Goal: Transaction & Acquisition: Purchase product/service

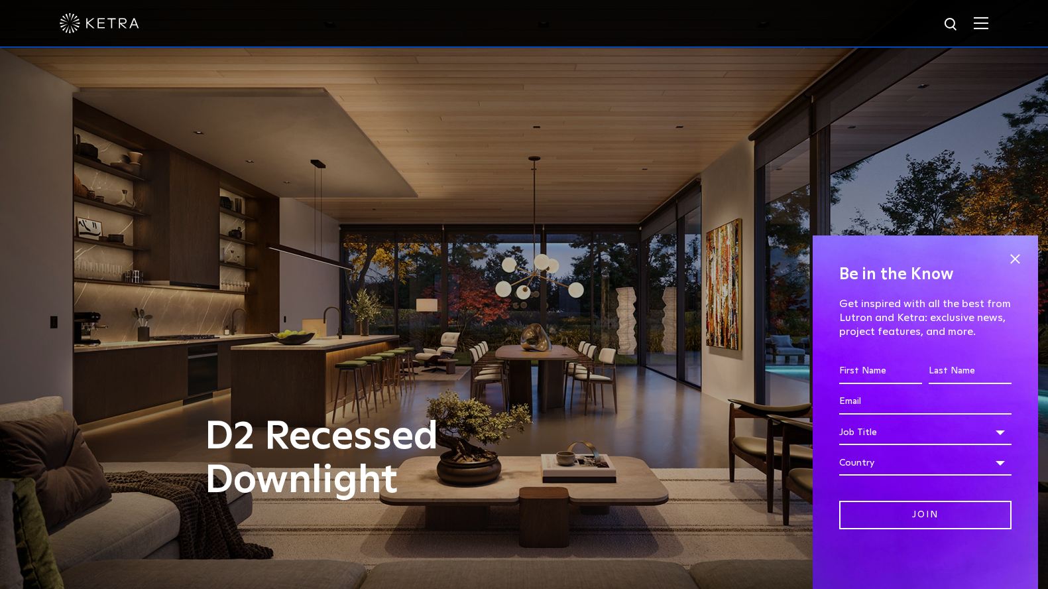
scroll to position [473, 0]
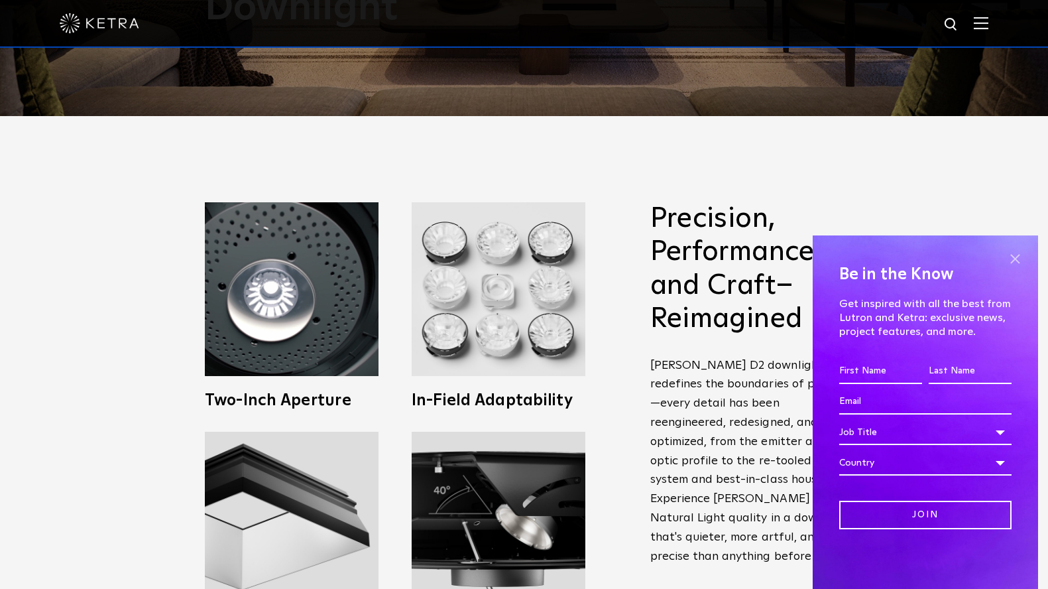
click at [1011, 252] on span at bounding box center [1015, 259] width 20 height 20
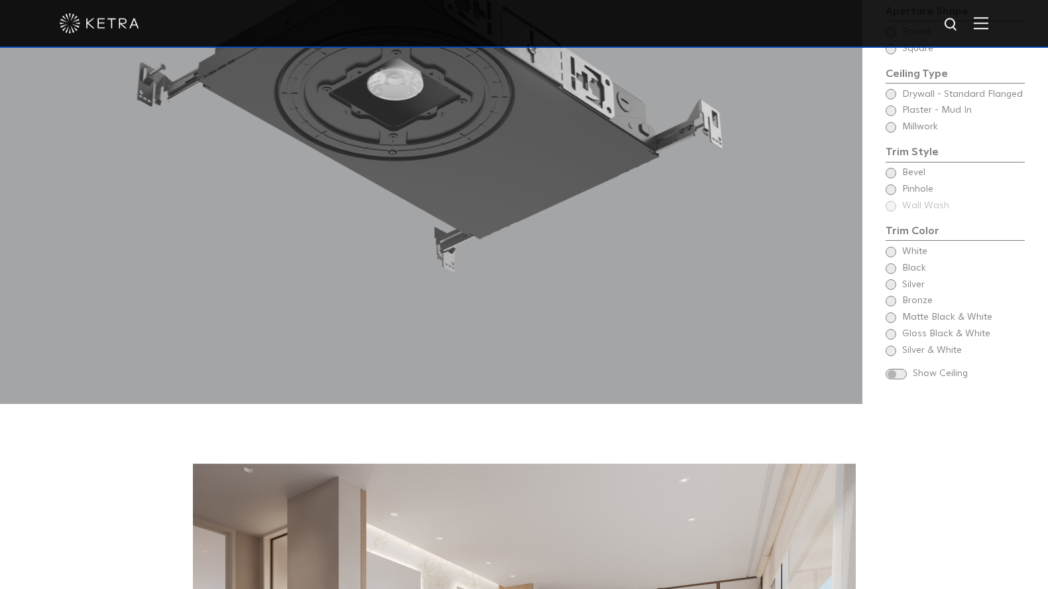
scroll to position [1492, 0]
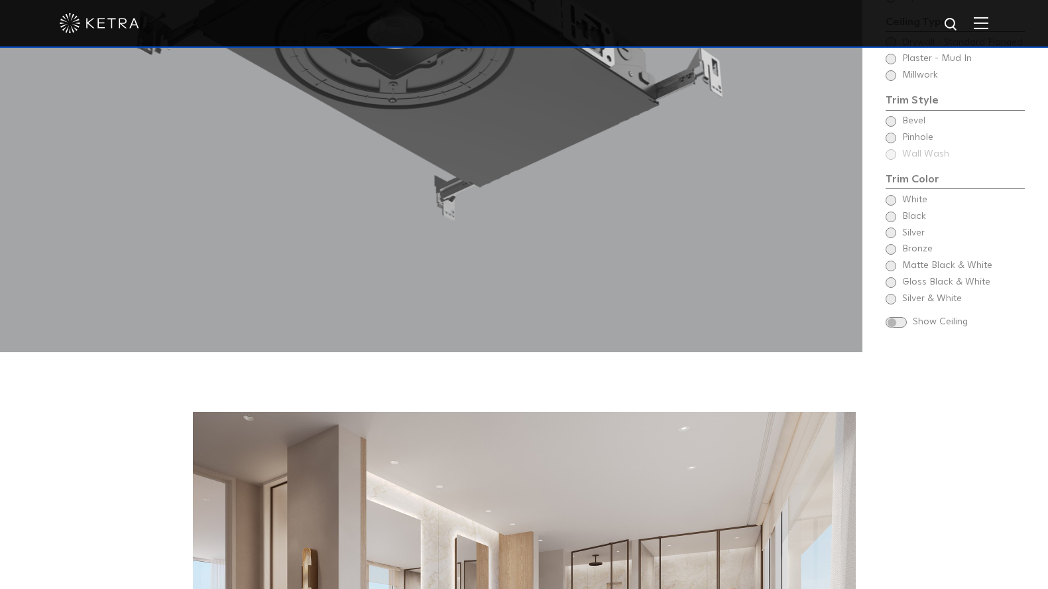
click at [894, 317] on span at bounding box center [896, 322] width 21 height 11
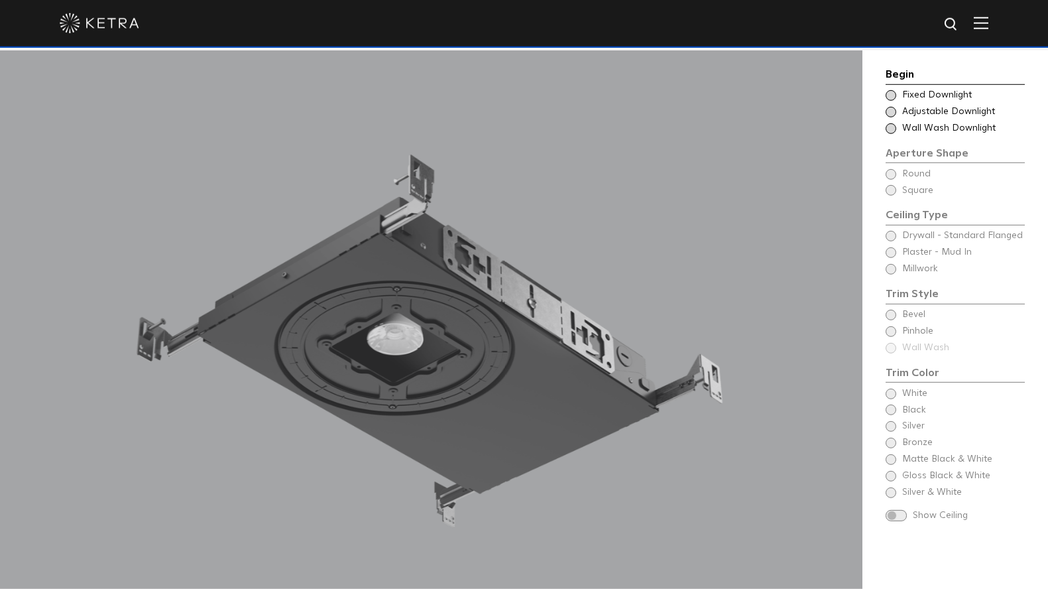
scroll to position [1185, 0]
click at [892, 92] on span at bounding box center [891, 95] width 11 height 11
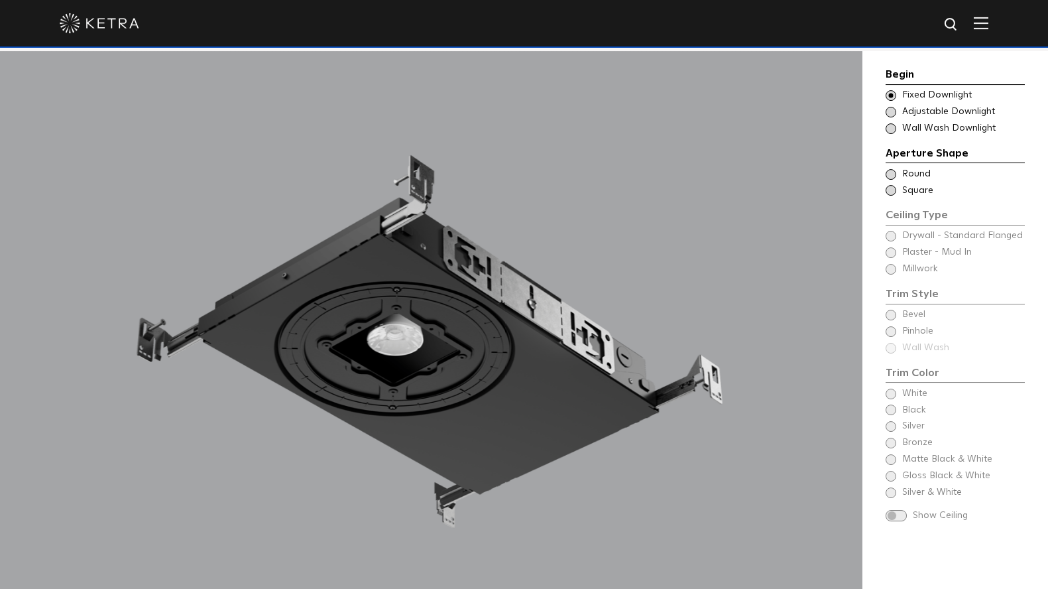
click at [894, 112] on span at bounding box center [891, 112] width 11 height 11
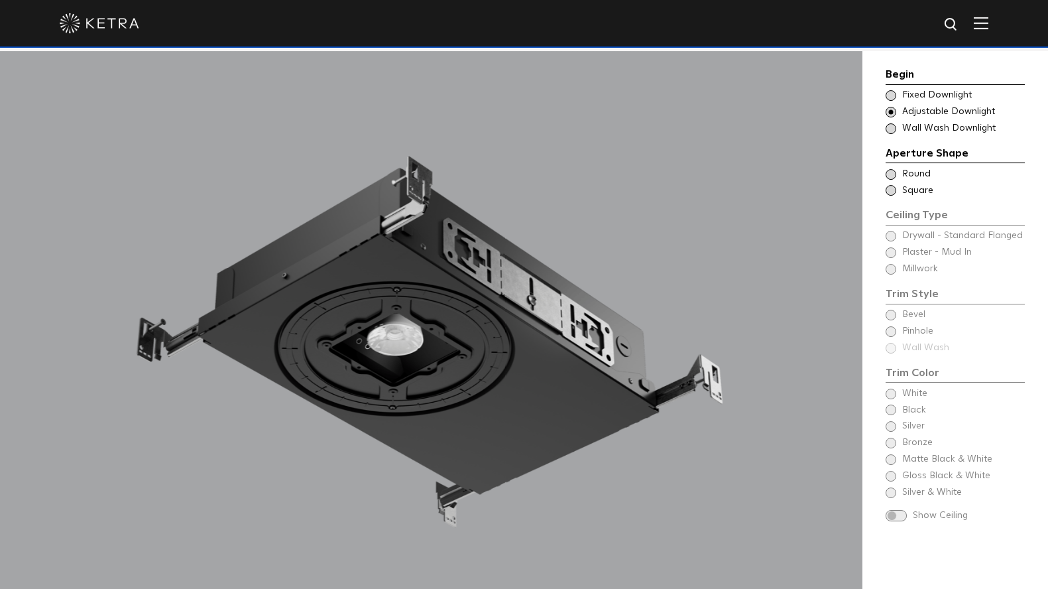
click at [891, 127] on span at bounding box center [891, 128] width 11 height 11
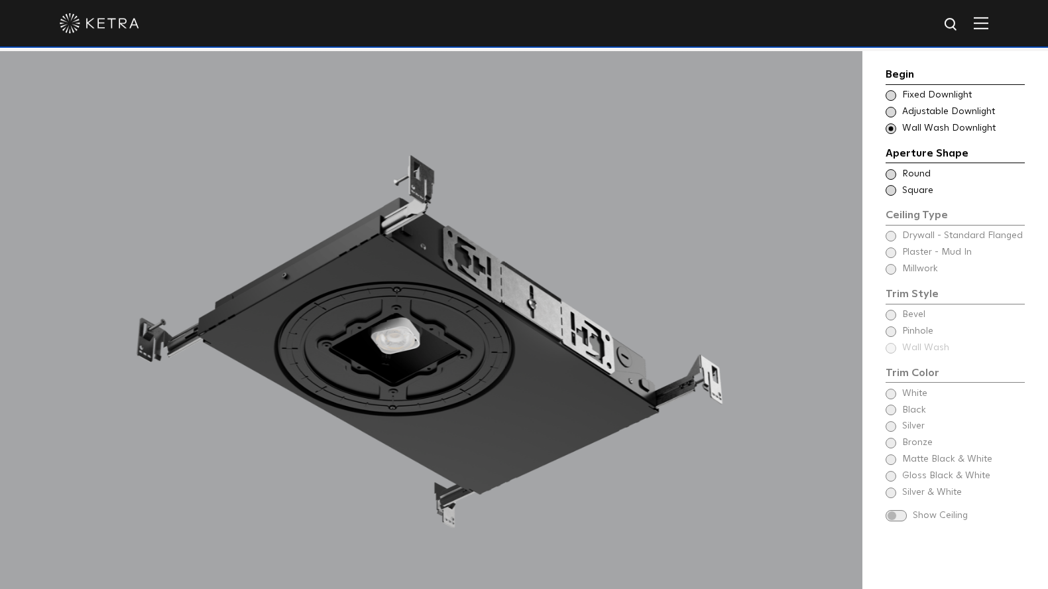
click at [890, 92] on span at bounding box center [891, 95] width 11 height 11
click at [890, 130] on span at bounding box center [891, 128] width 11 height 11
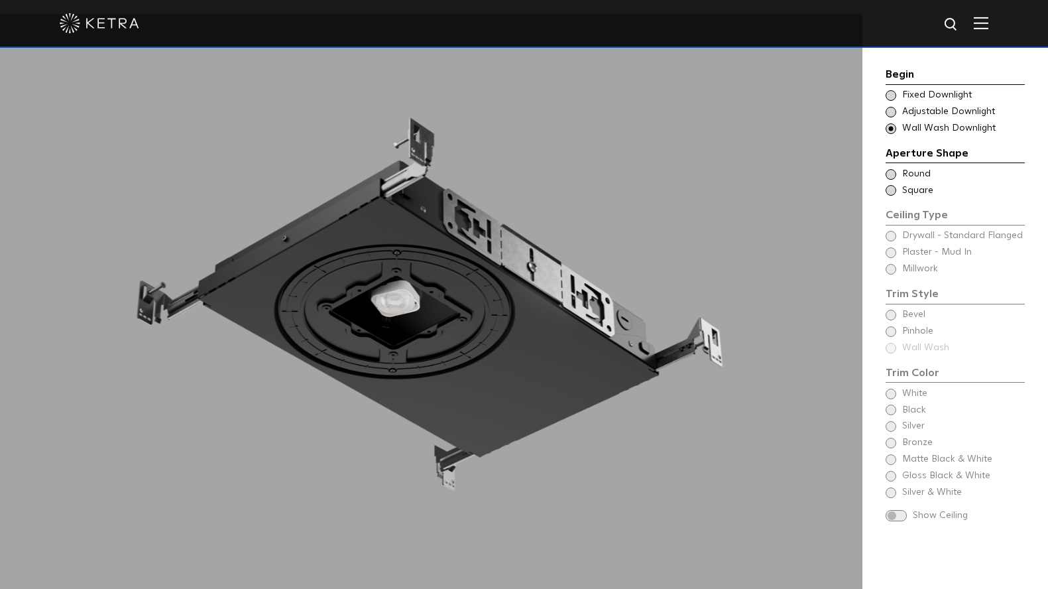
scroll to position [1229, 0]
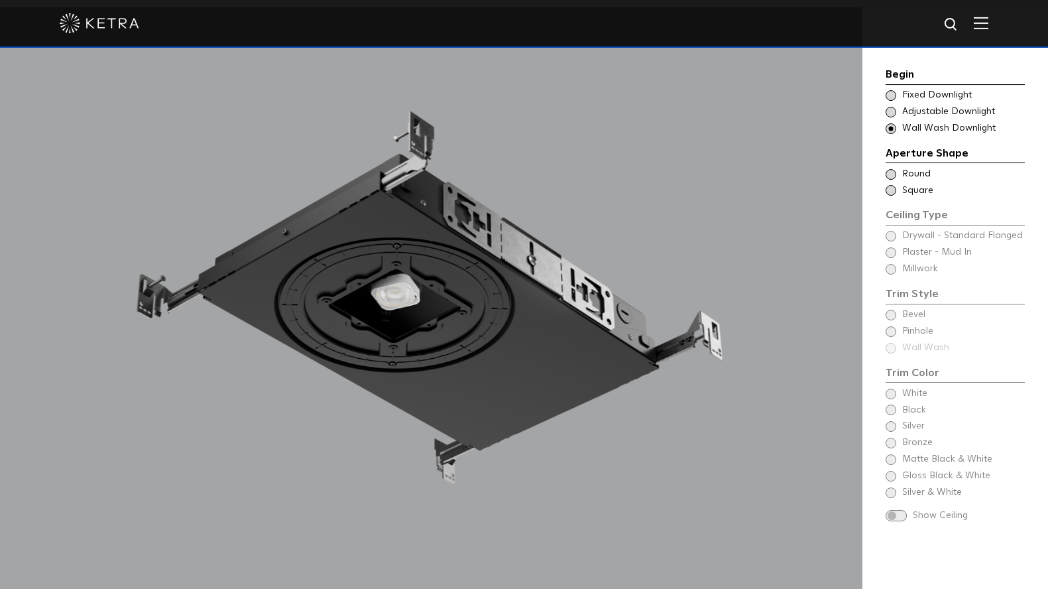
click at [890, 172] on span at bounding box center [891, 174] width 11 height 11
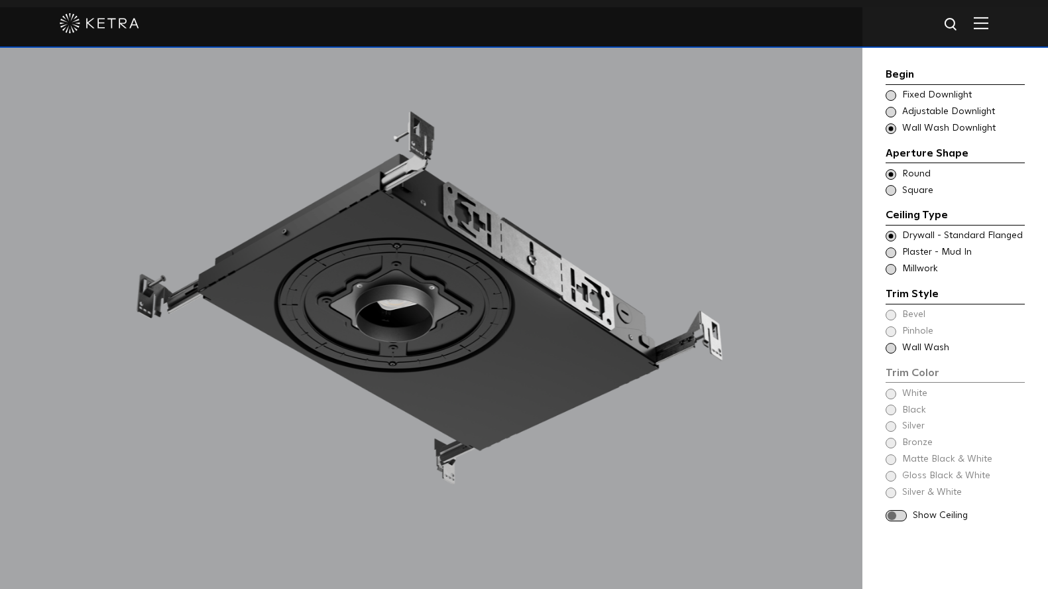
click at [890, 190] on span at bounding box center [891, 190] width 11 height 11
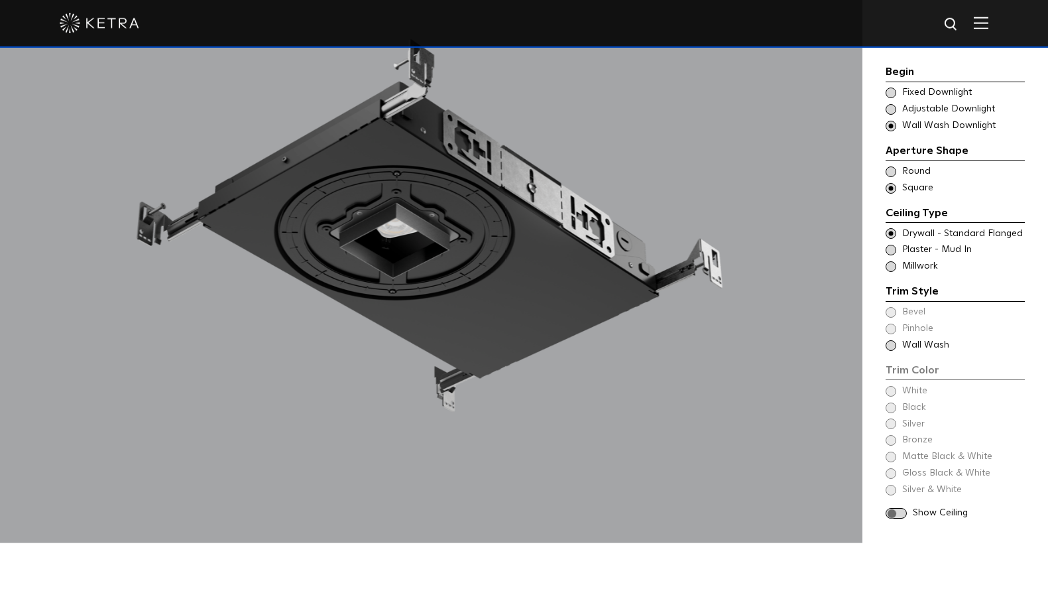
scroll to position [1303, 0]
click at [894, 243] on span at bounding box center [891, 248] width 11 height 11
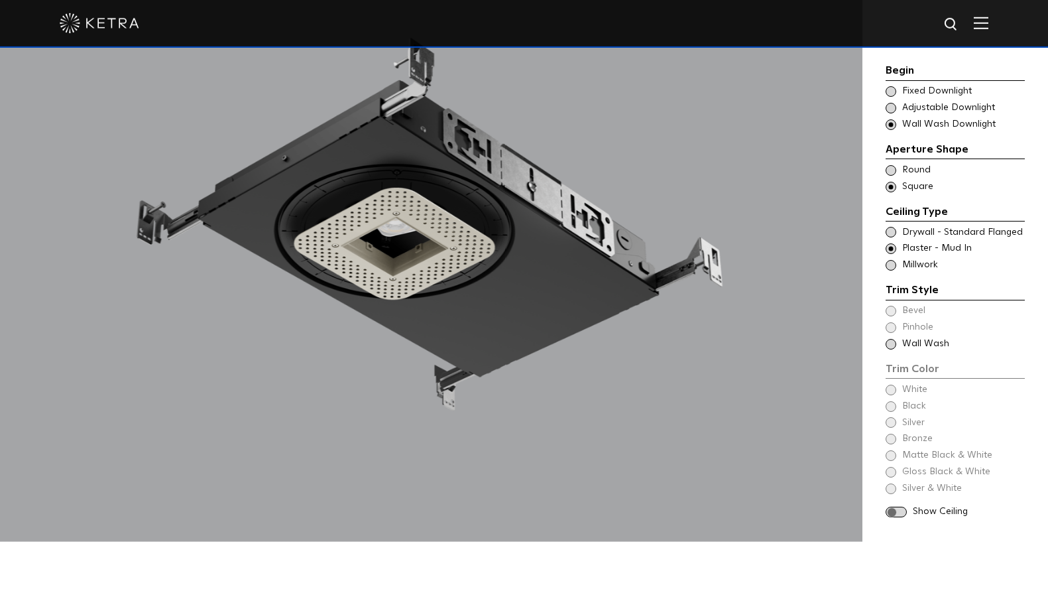
click at [890, 260] on span at bounding box center [891, 265] width 11 height 11
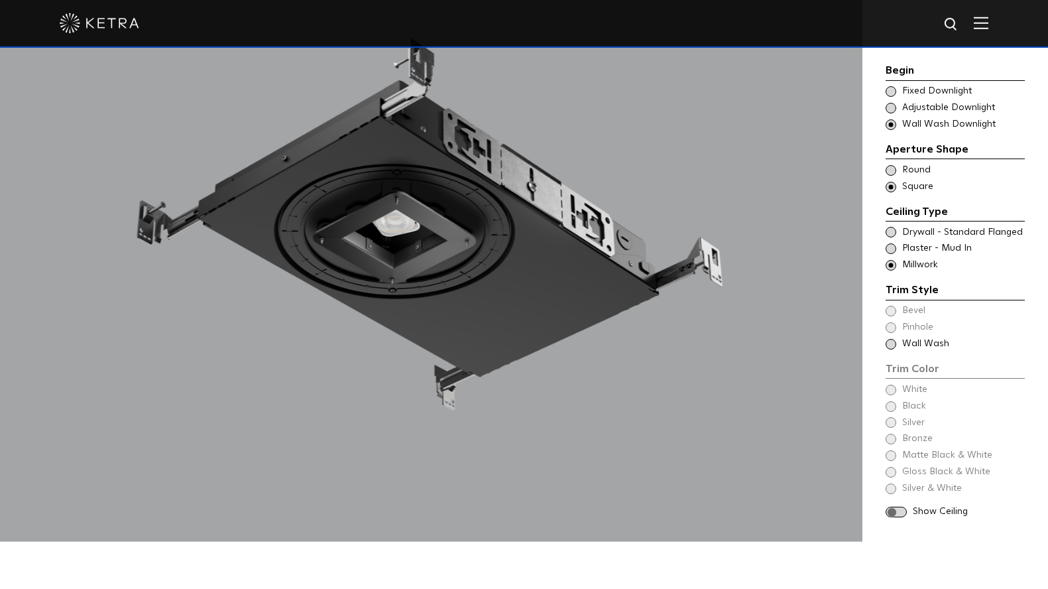
click at [889, 226] on div "Trim Style - Square - Flanged - Wall Wash Round - Flanged,Bevel - Square - Flan…" at bounding box center [955, 232] width 139 height 13
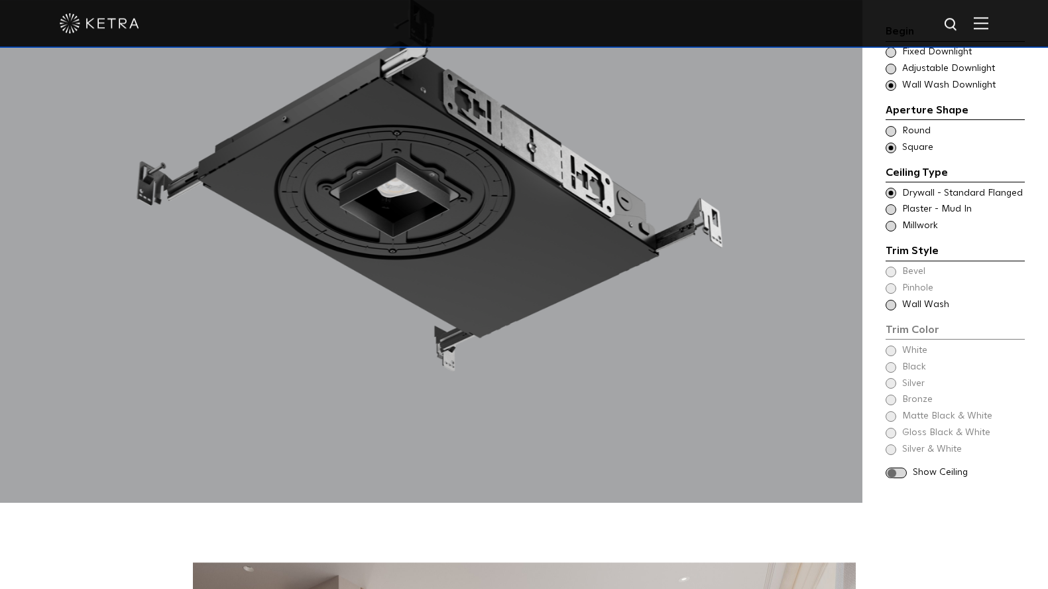
scroll to position [1342, 0]
click at [894, 300] on span at bounding box center [891, 305] width 11 height 11
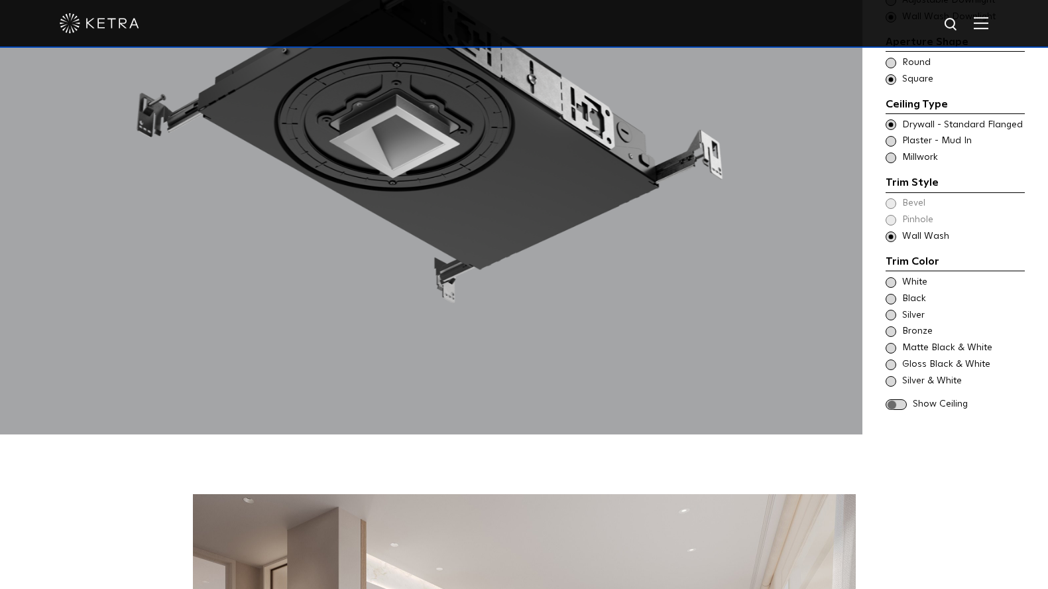
scroll to position [1410, 0]
click at [891, 277] on span at bounding box center [891, 282] width 11 height 11
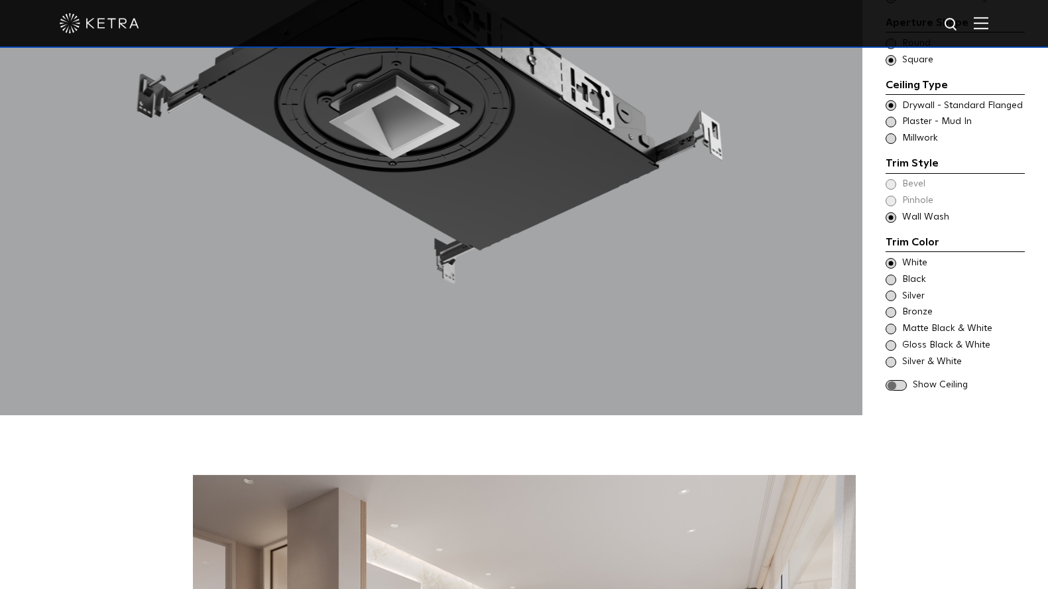
scroll to position [1444, 0]
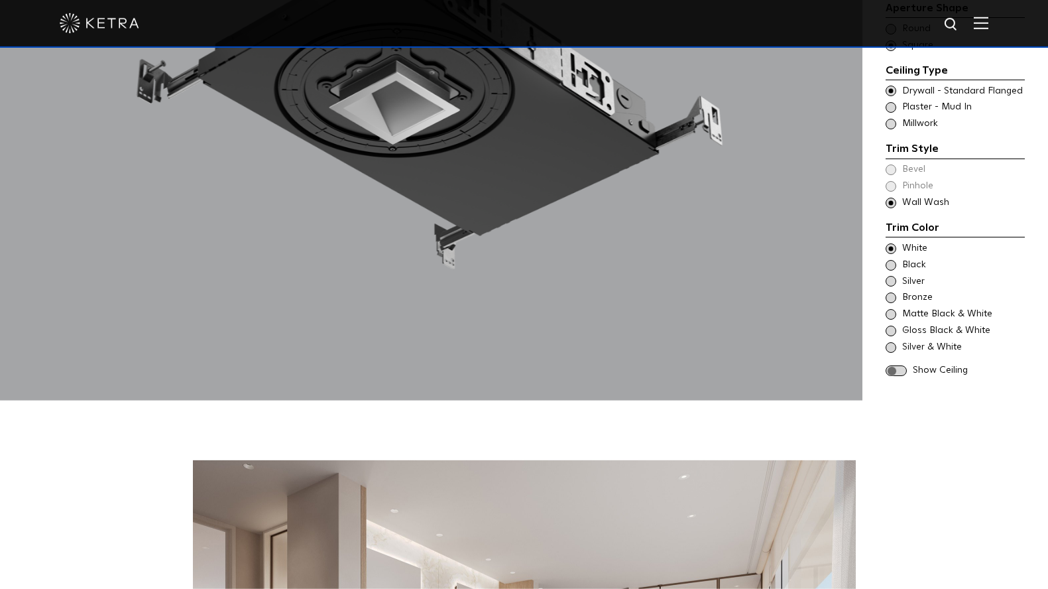
click at [898, 365] on span at bounding box center [896, 370] width 21 height 11
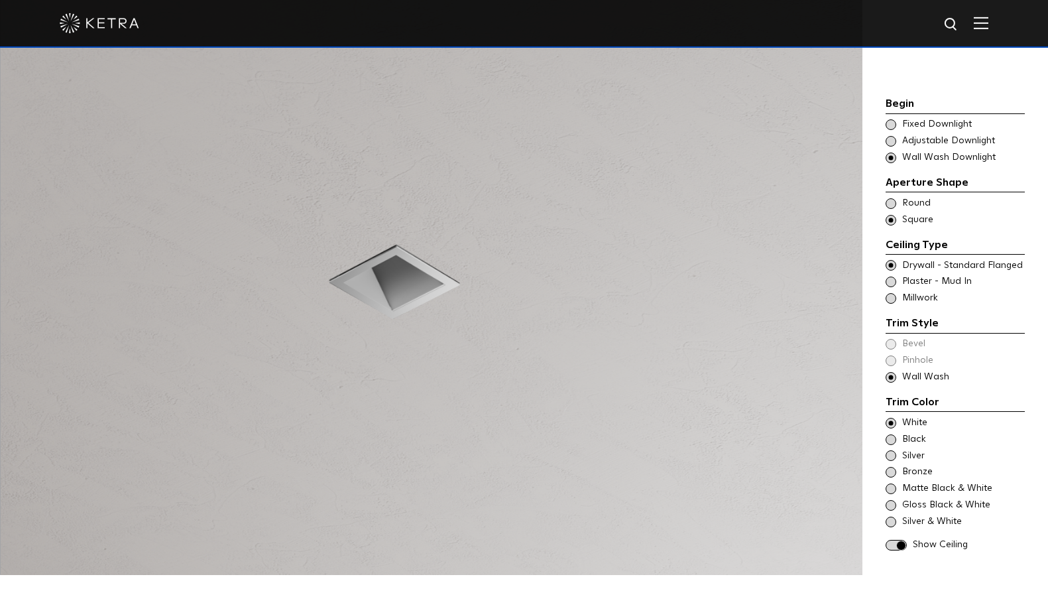
scroll to position [1268, 0]
click at [890, 278] on span at bounding box center [891, 283] width 11 height 11
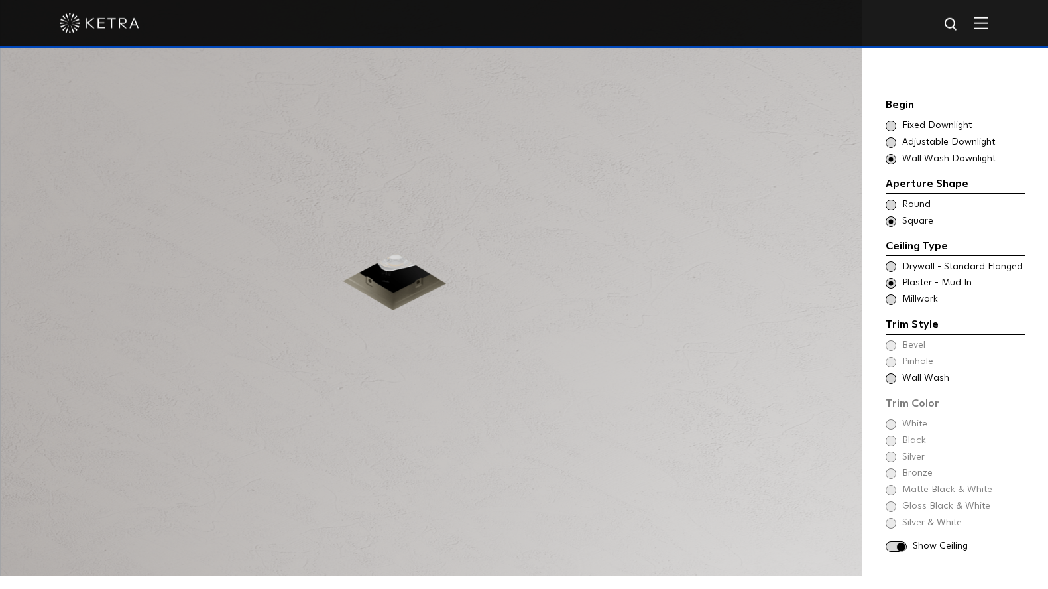
click at [891, 294] on span at bounding box center [891, 299] width 11 height 11
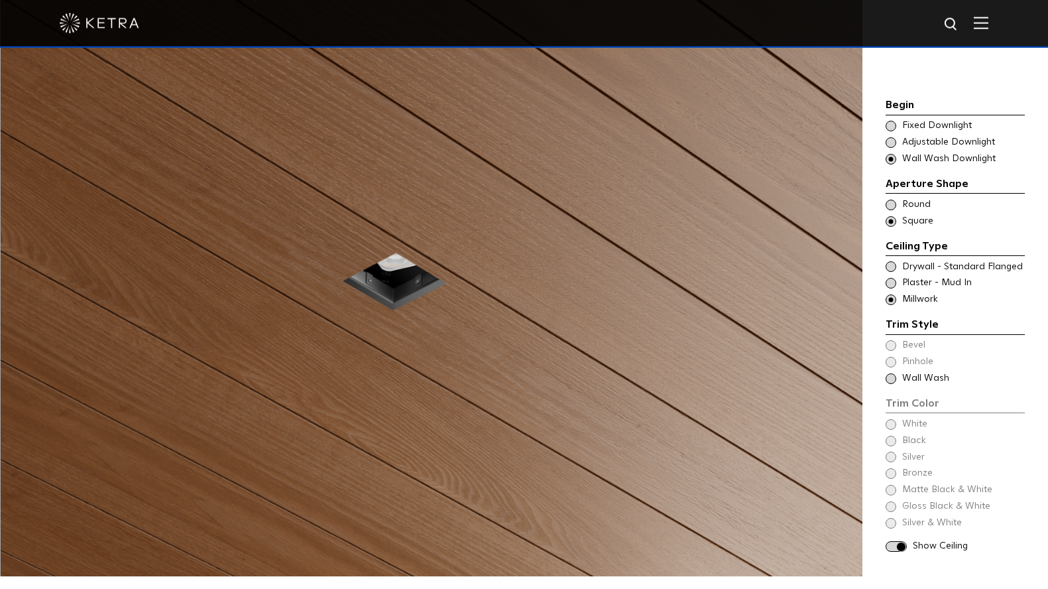
click at [894, 261] on span at bounding box center [891, 266] width 11 height 11
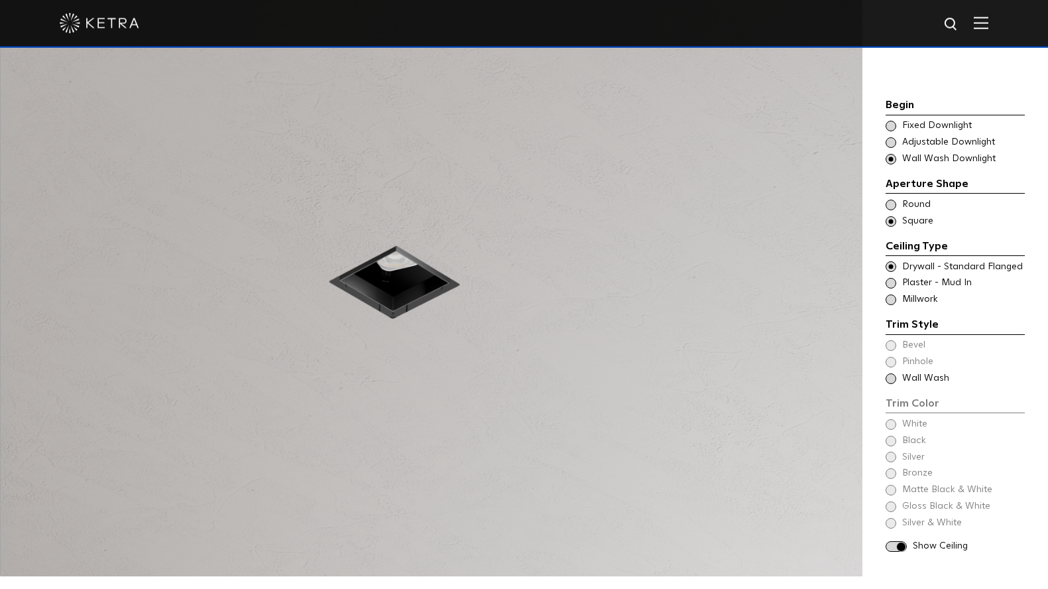
drag, startPoint x: 894, startPoint y: 248, endPoint x: 894, endPoint y: 416, distance: 167.7
click at [894, 416] on div "Begin Choose Aperture Shape Fixed Downlight Choose Aperture Shape Adjustable Do…" at bounding box center [955, 326] width 139 height 459
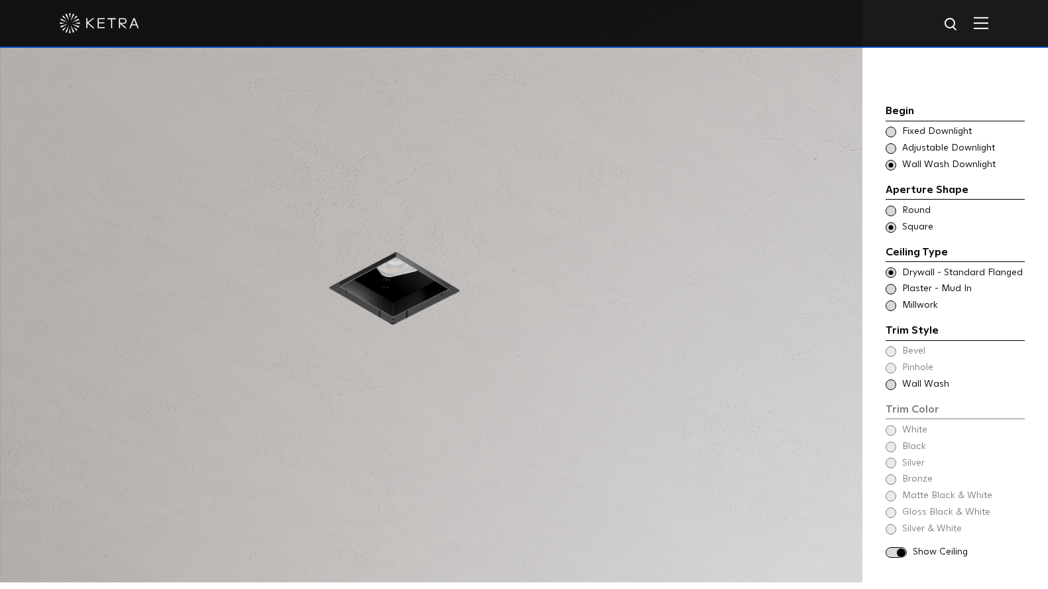
scroll to position [1262, 0]
click at [892, 206] on span at bounding box center [891, 211] width 11 height 11
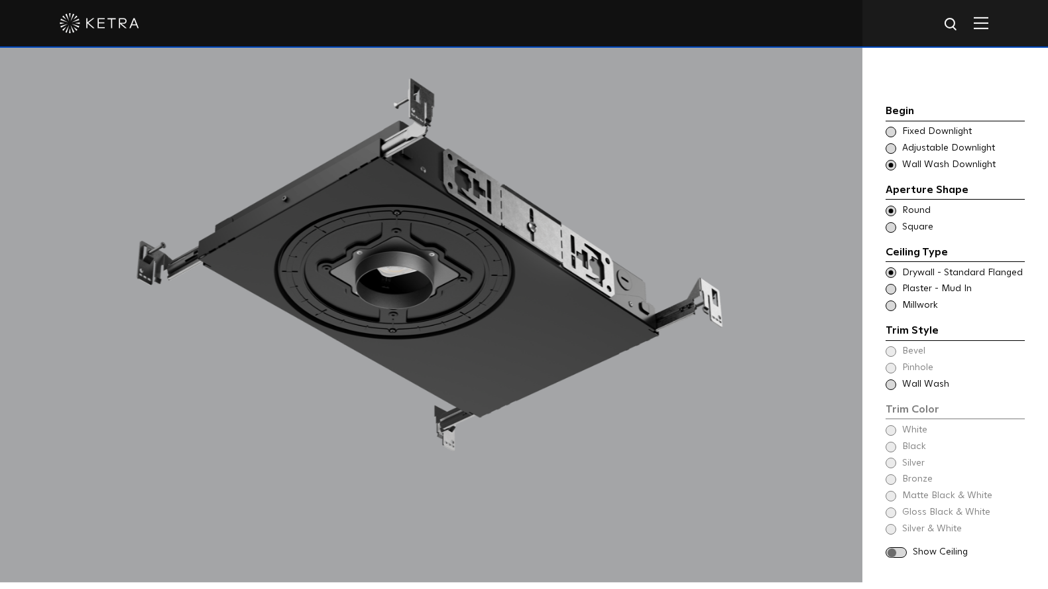
click at [897, 547] on span at bounding box center [896, 552] width 21 height 11
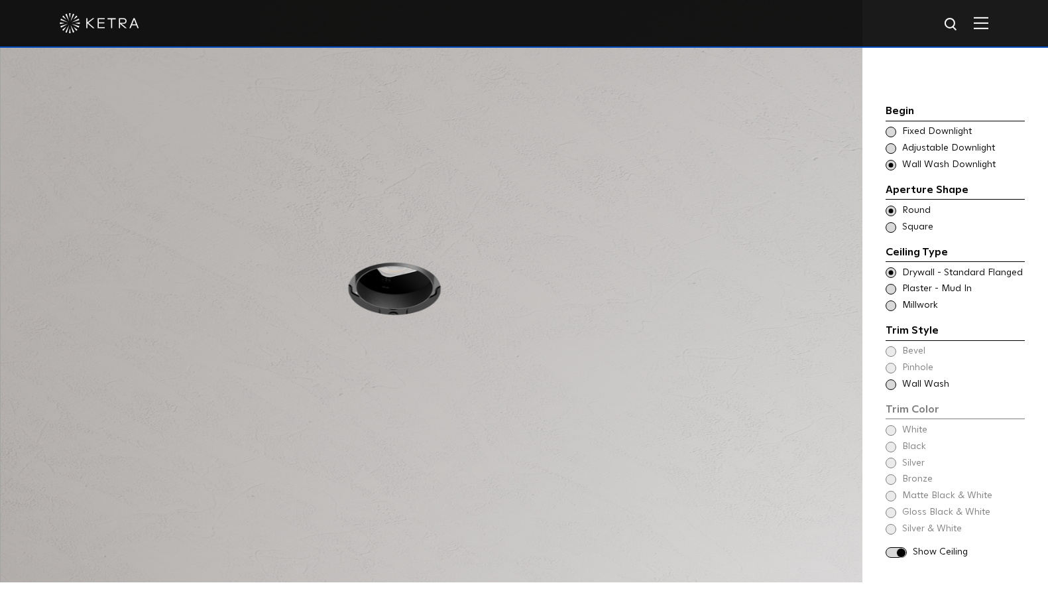
click at [892, 127] on span at bounding box center [891, 132] width 11 height 11
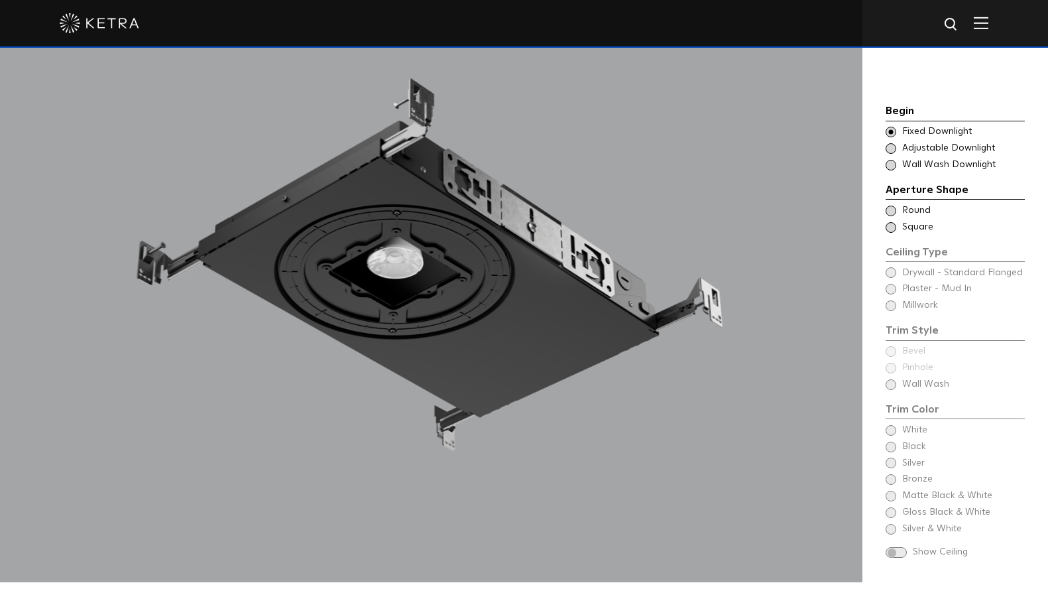
click at [894, 143] on span at bounding box center [891, 148] width 11 height 11
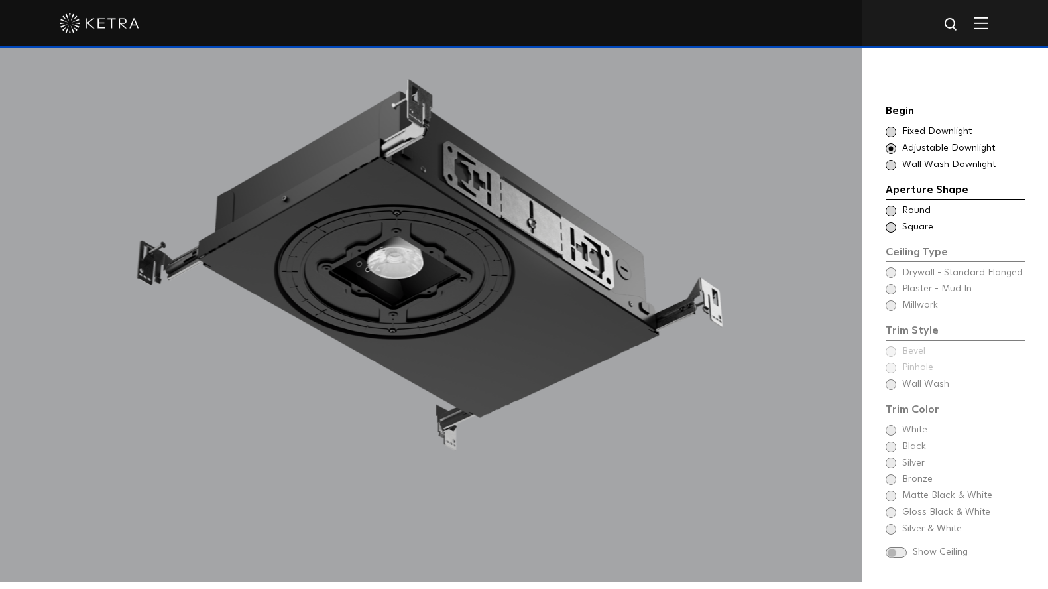
click at [890, 222] on span at bounding box center [891, 227] width 11 height 11
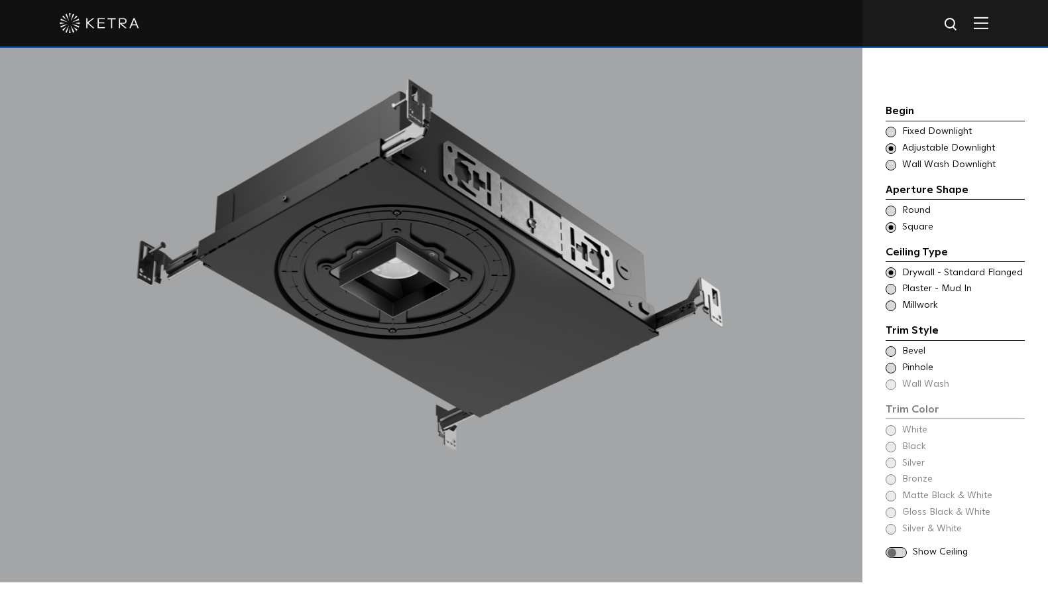
click at [892, 363] on span at bounding box center [891, 368] width 11 height 11
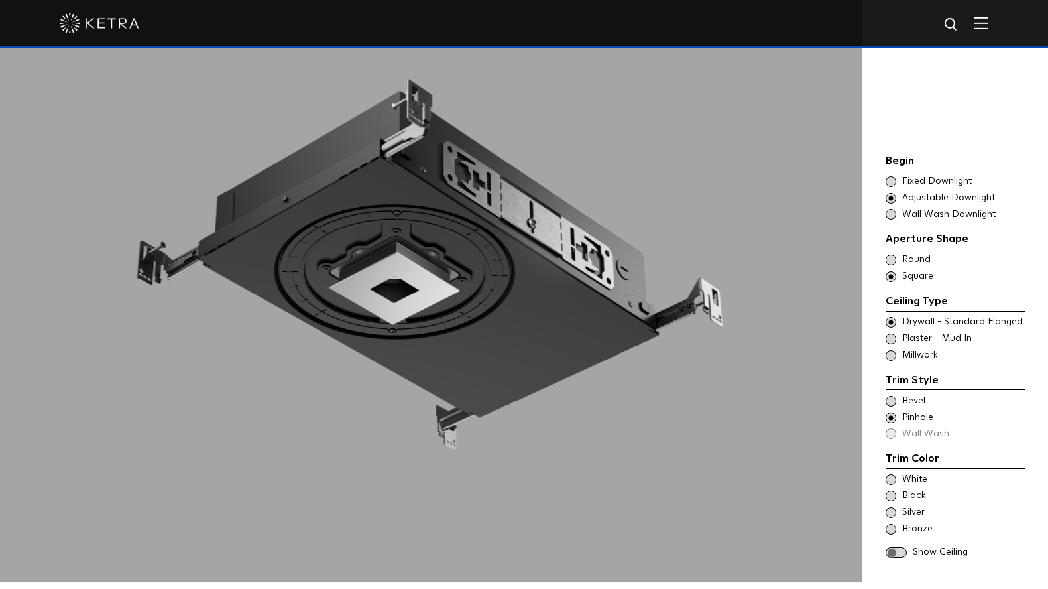
click at [901, 547] on span at bounding box center [896, 552] width 21 height 11
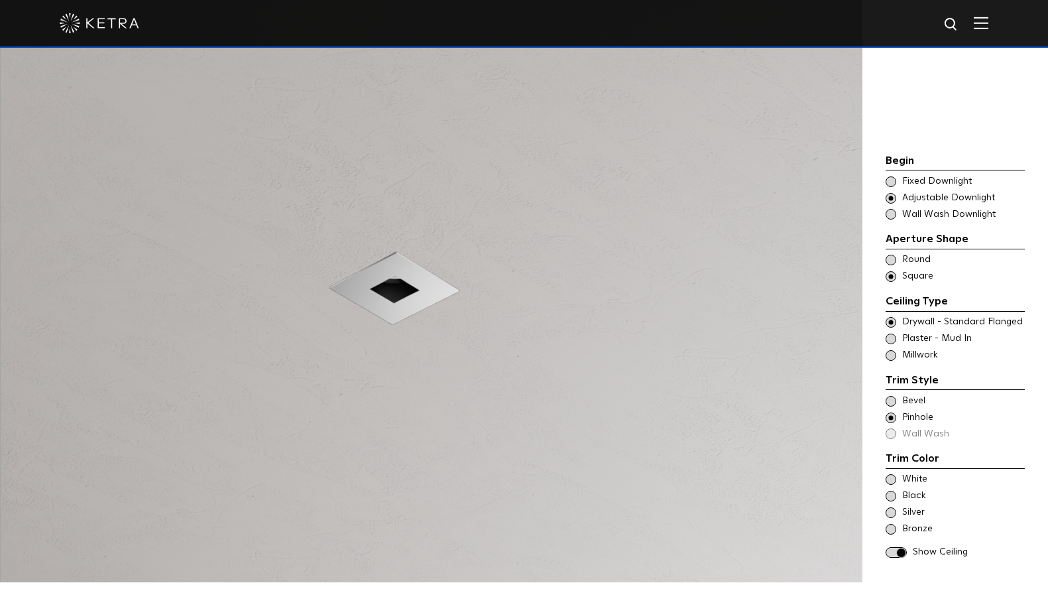
click at [892, 396] on span at bounding box center [891, 401] width 11 height 11
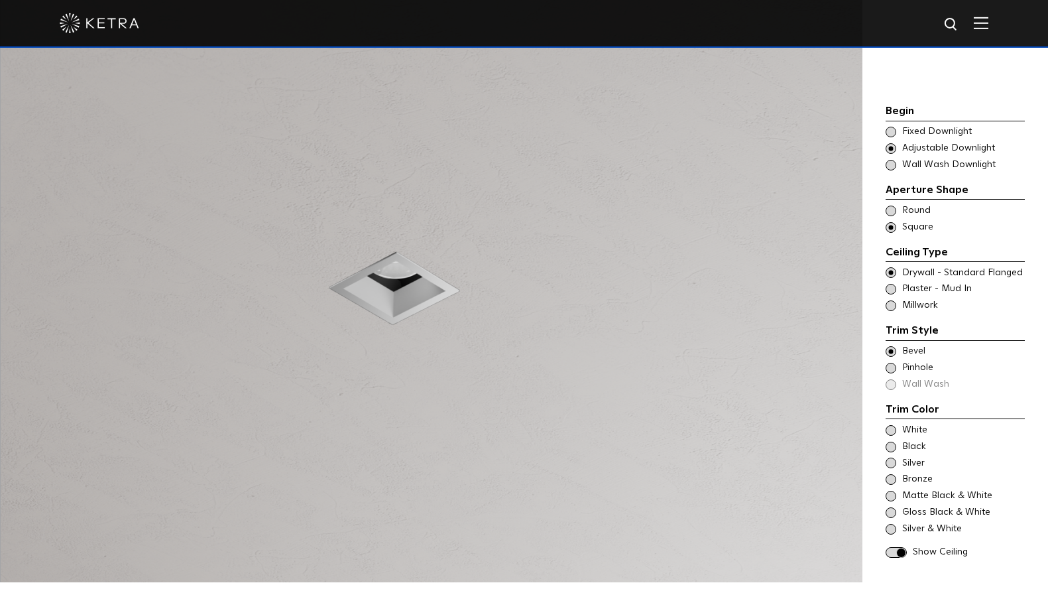
click at [888, 127] on span at bounding box center [891, 132] width 11 height 11
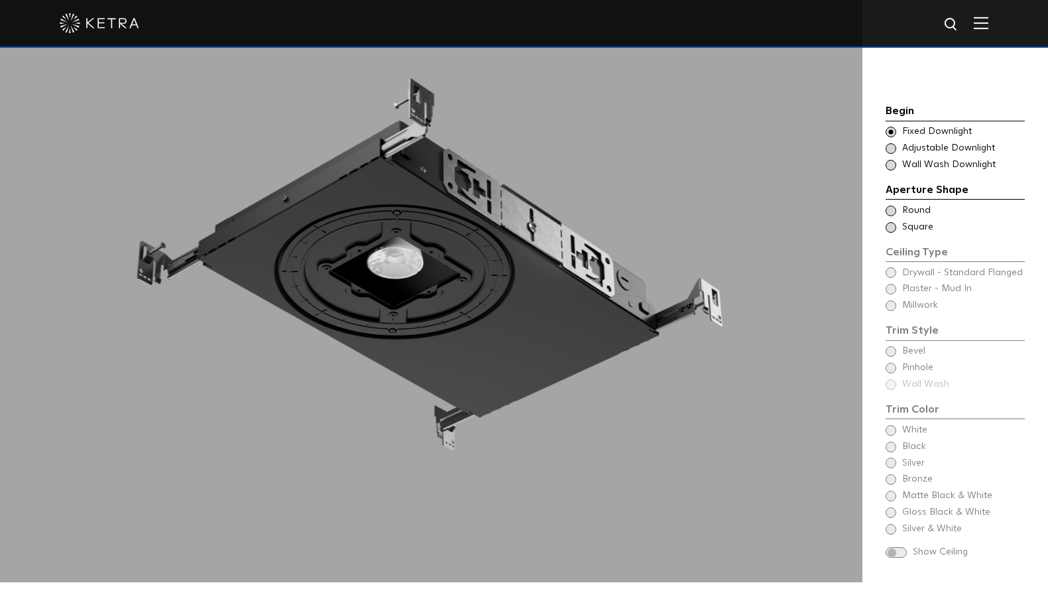
click at [892, 222] on span at bounding box center [891, 227] width 11 height 11
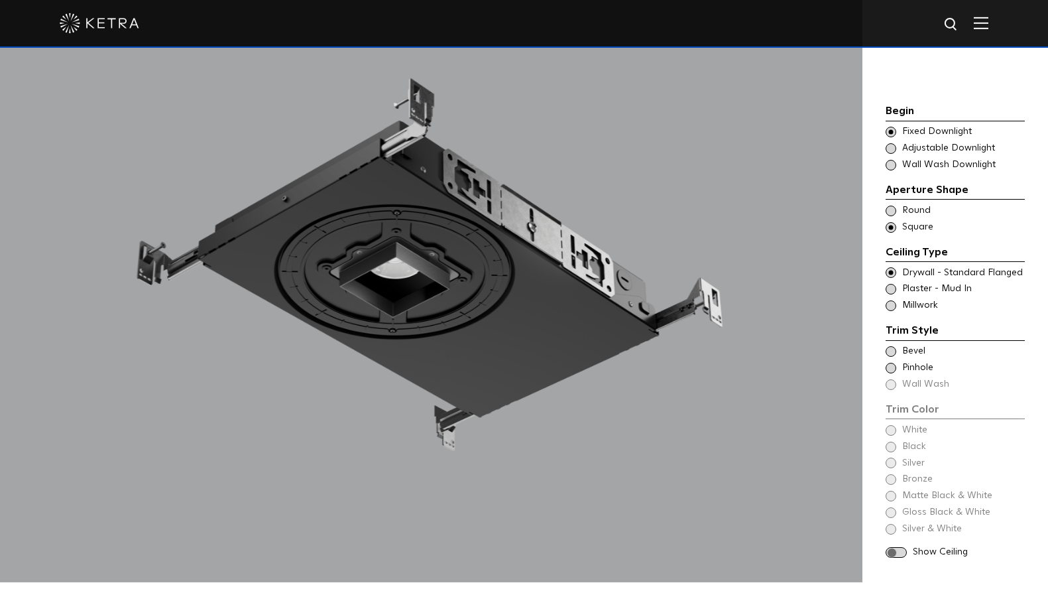
click at [888, 363] on span at bounding box center [891, 368] width 11 height 11
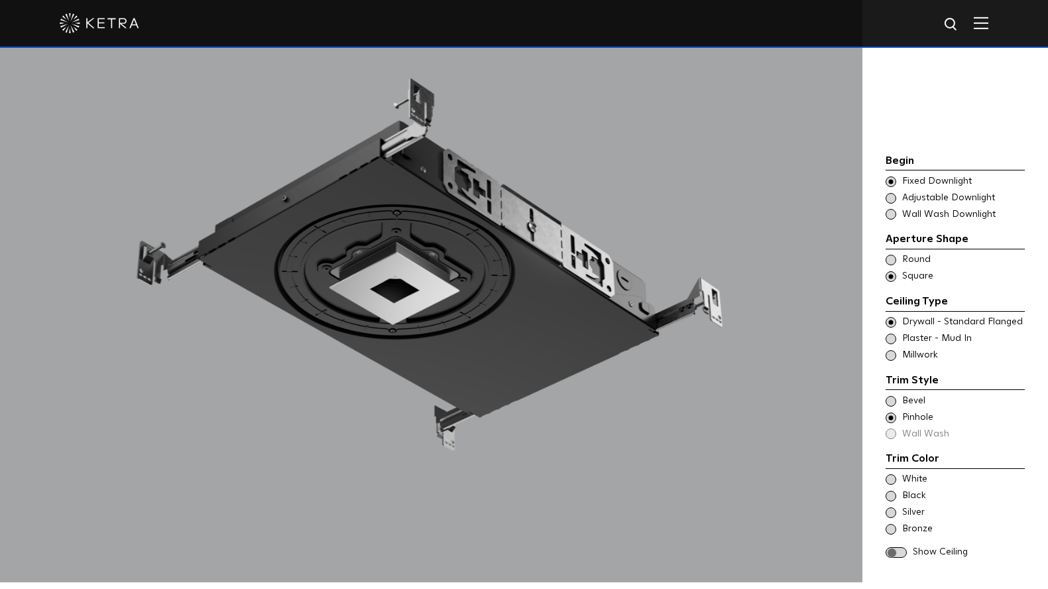
click at [894, 474] on span at bounding box center [891, 479] width 11 height 11
click at [900, 547] on span at bounding box center [896, 552] width 21 height 11
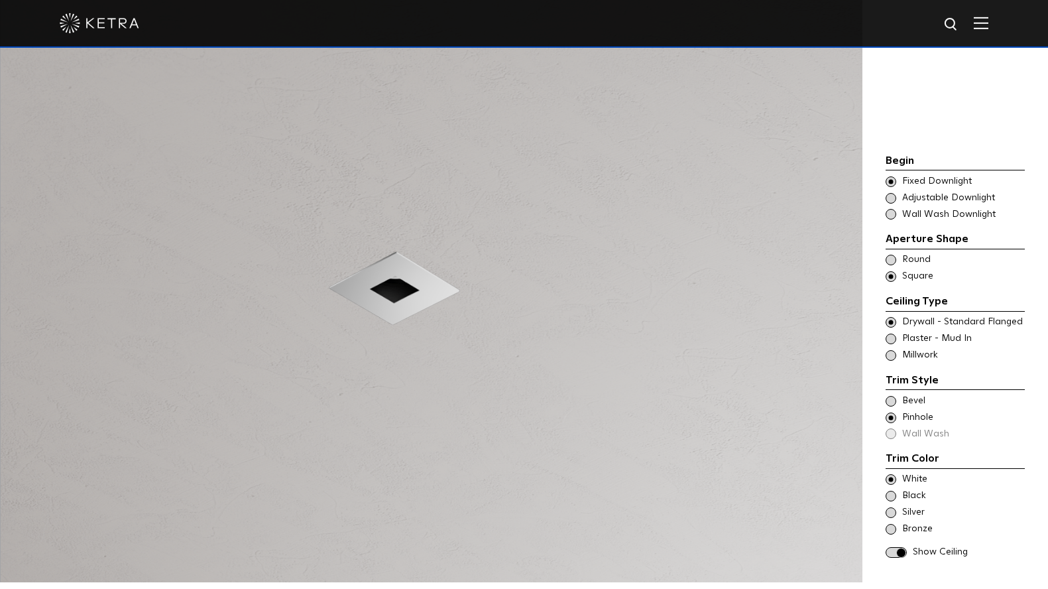
click at [896, 394] on div "Trim Color - Square - Flanged Bevel" at bounding box center [955, 400] width 139 height 13
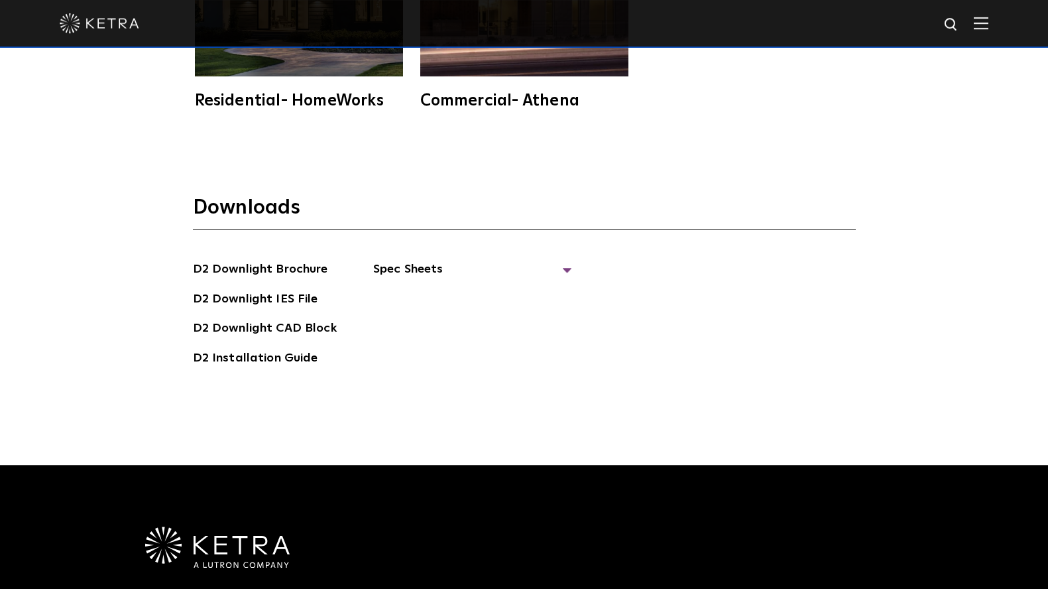
scroll to position [3660, 0]
